Goal: Transaction & Acquisition: Purchase product/service

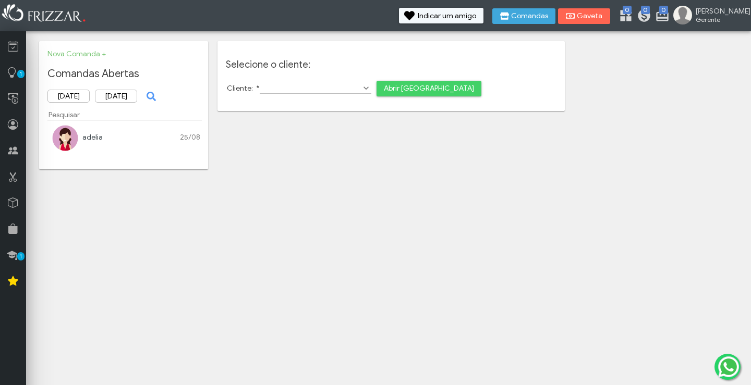
click at [97, 139] on link "[PERSON_NAME]" at bounding box center [92, 137] width 20 height 9
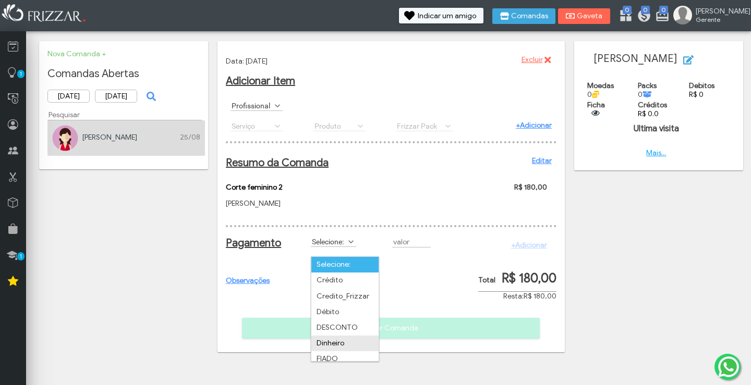
click at [331, 338] on li "Dinheiro" at bounding box center [344, 344] width 67 height 16
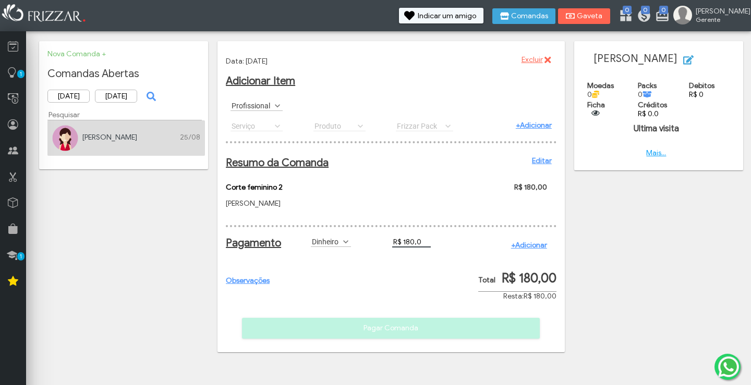
type input "R$ 180,00"
click at [534, 250] on link "+Adicionar" at bounding box center [529, 245] width 36 height 9
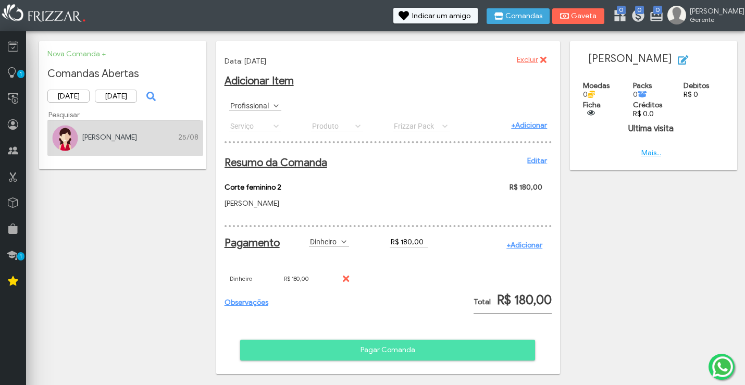
click at [476, 353] on span "Pagar Comanda" at bounding box center [388, 350] width 280 height 16
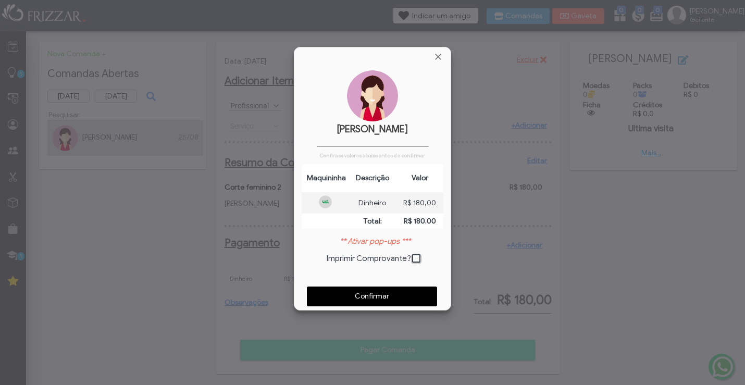
scroll to position [5, 6]
click at [375, 293] on span "Confirmar" at bounding box center [372, 297] width 116 height 16
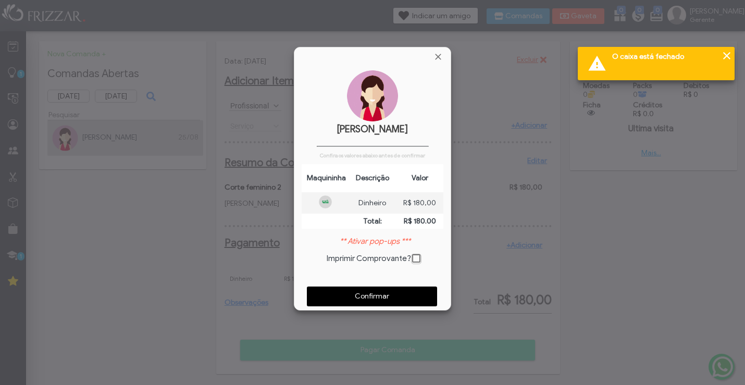
click at [729, 57] on div at bounding box center [727, 56] width 13 height 13
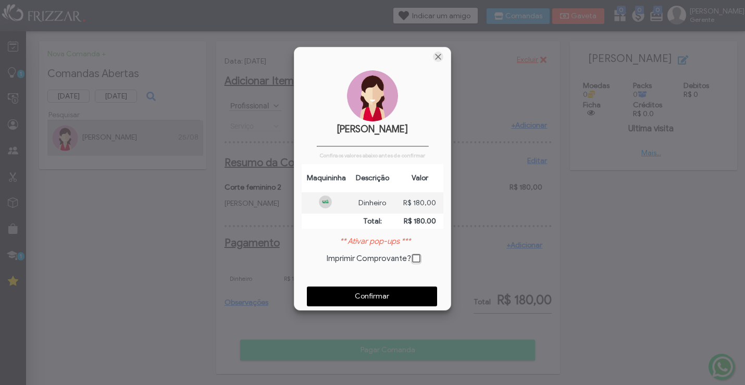
click at [440, 57] on span "Fechar" at bounding box center [438, 57] width 10 height 10
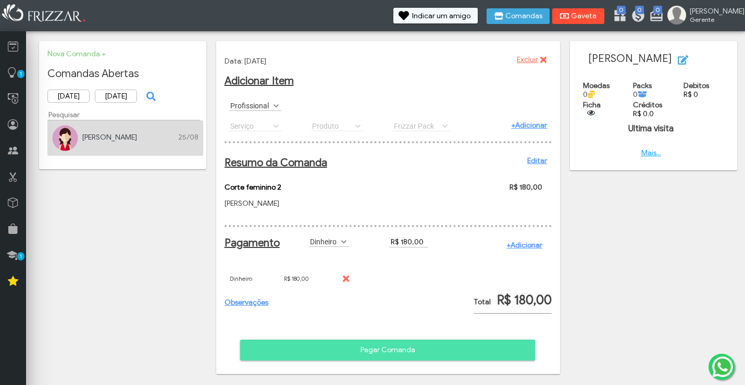
click at [570, 17] on icon "submit" at bounding box center [564, 16] width 9 height 10
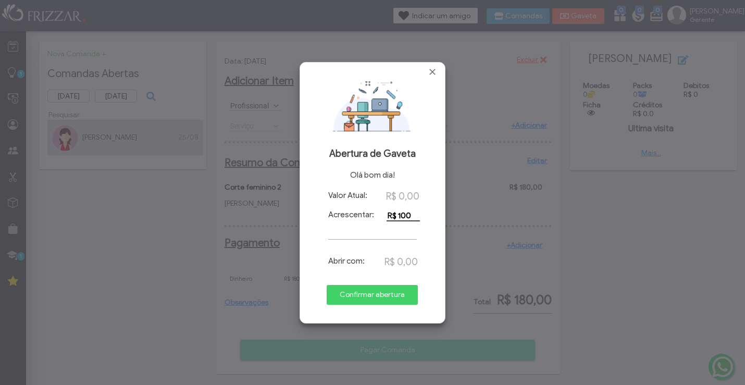
type input "R$ 100,00"
click at [382, 294] on span "Confirmar abertura" at bounding box center [372, 295] width 77 height 16
click at [431, 71] on span "Fechar" at bounding box center [432, 72] width 10 height 10
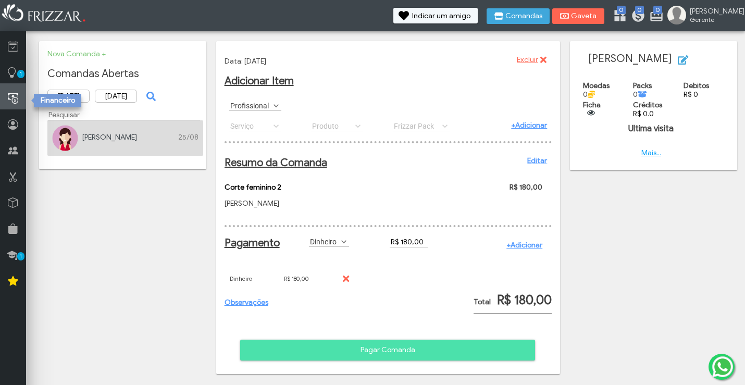
click at [11, 97] on icon at bounding box center [13, 98] width 10 height 13
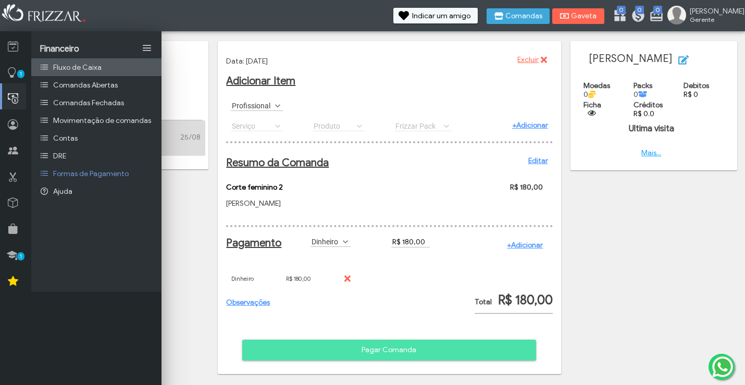
click at [77, 68] on span "Fluxo de Caixa" at bounding box center [77, 67] width 48 height 9
